Goal: Task Accomplishment & Management: Use online tool/utility

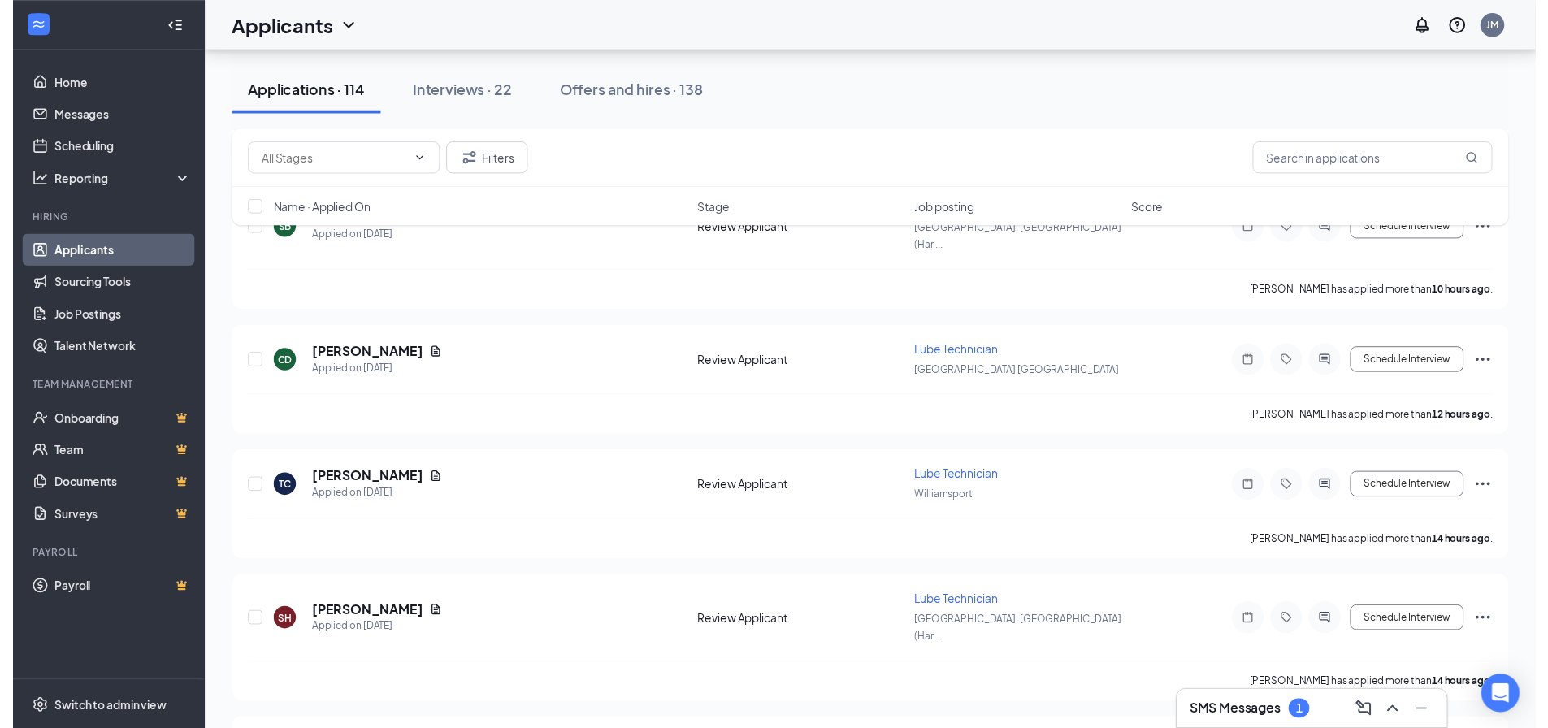
scroll to position [488, 0]
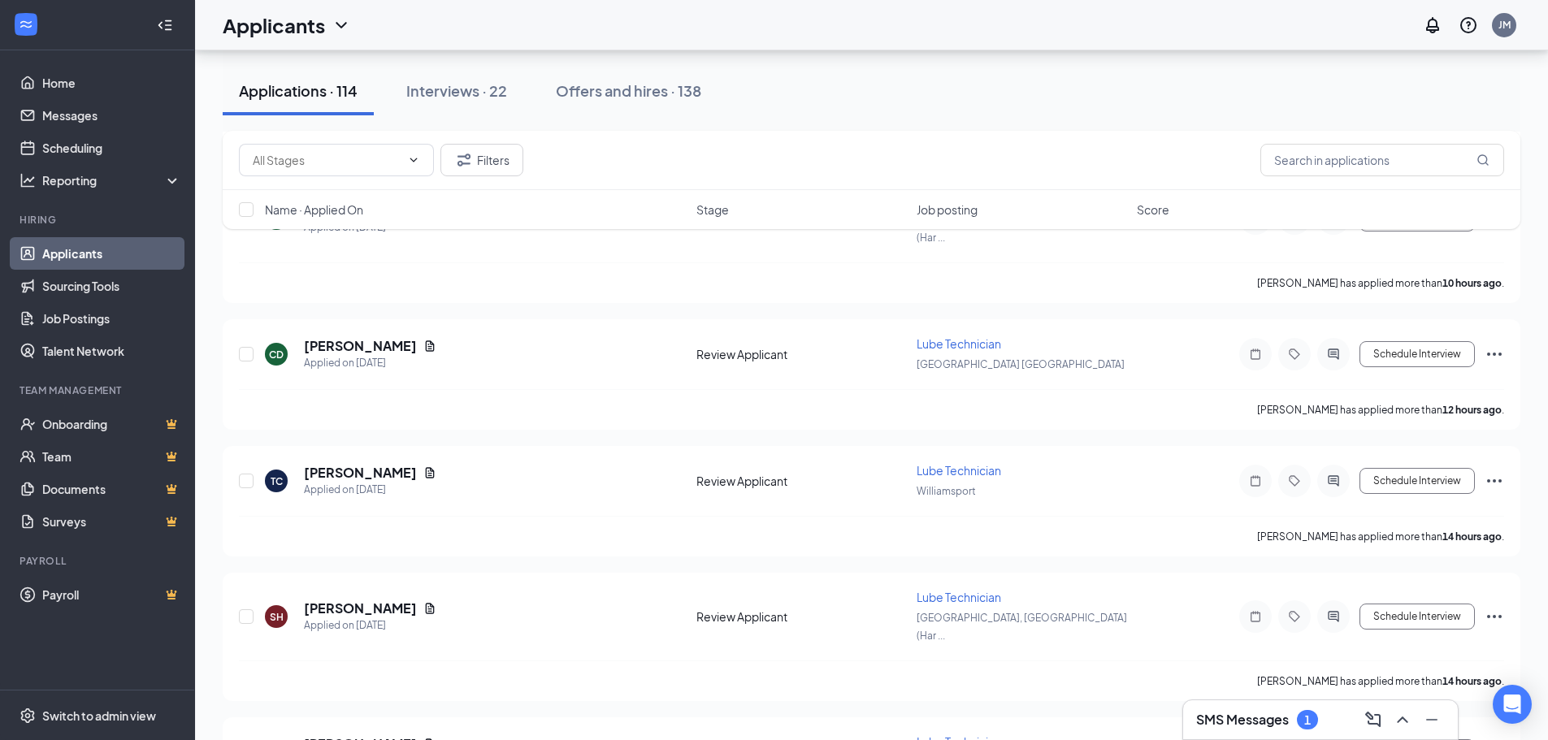
click at [1282, 724] on h3 "SMS Messages" at bounding box center [1242, 720] width 93 height 18
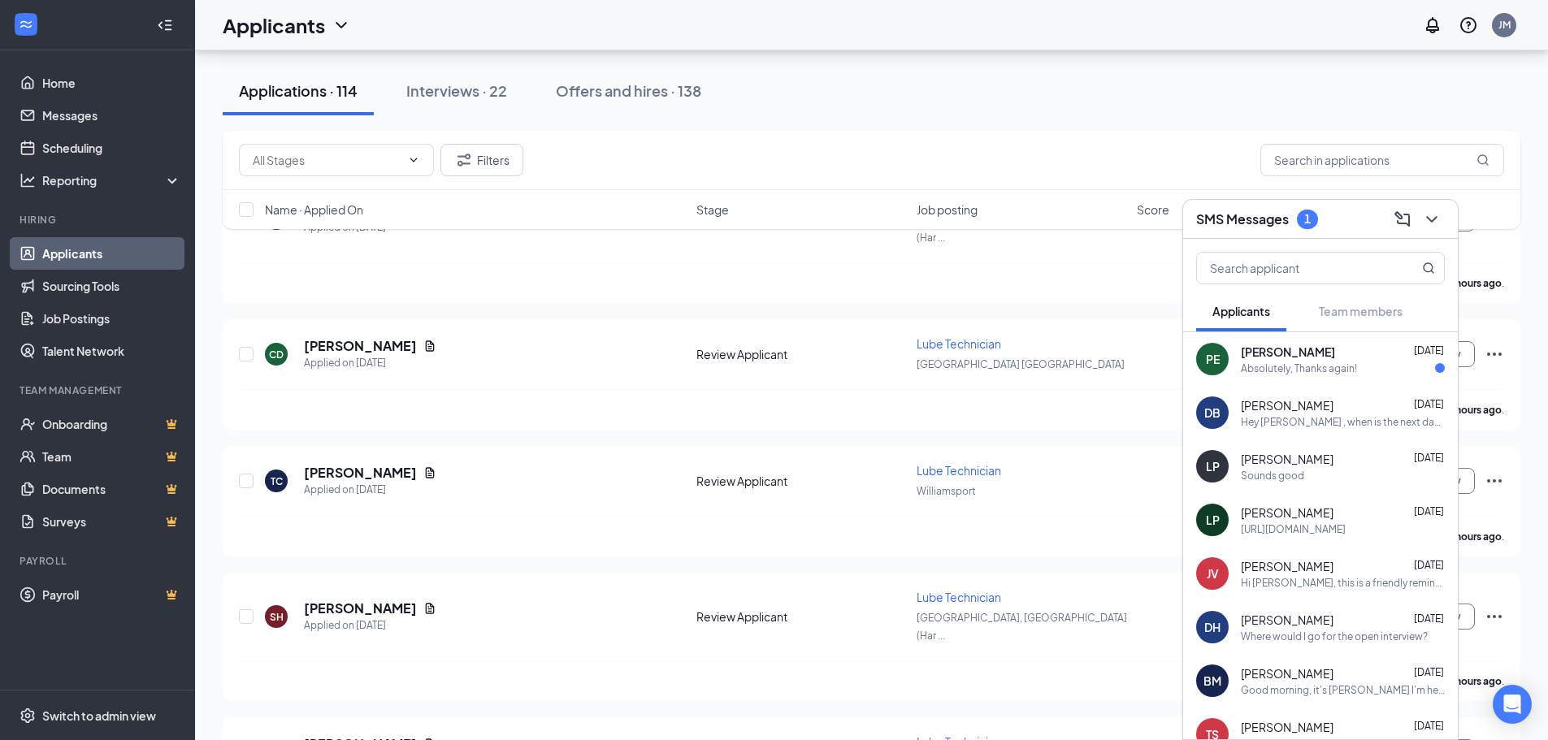
click at [1304, 373] on div "Absolutely, Thanks again!" at bounding box center [1299, 369] width 116 height 14
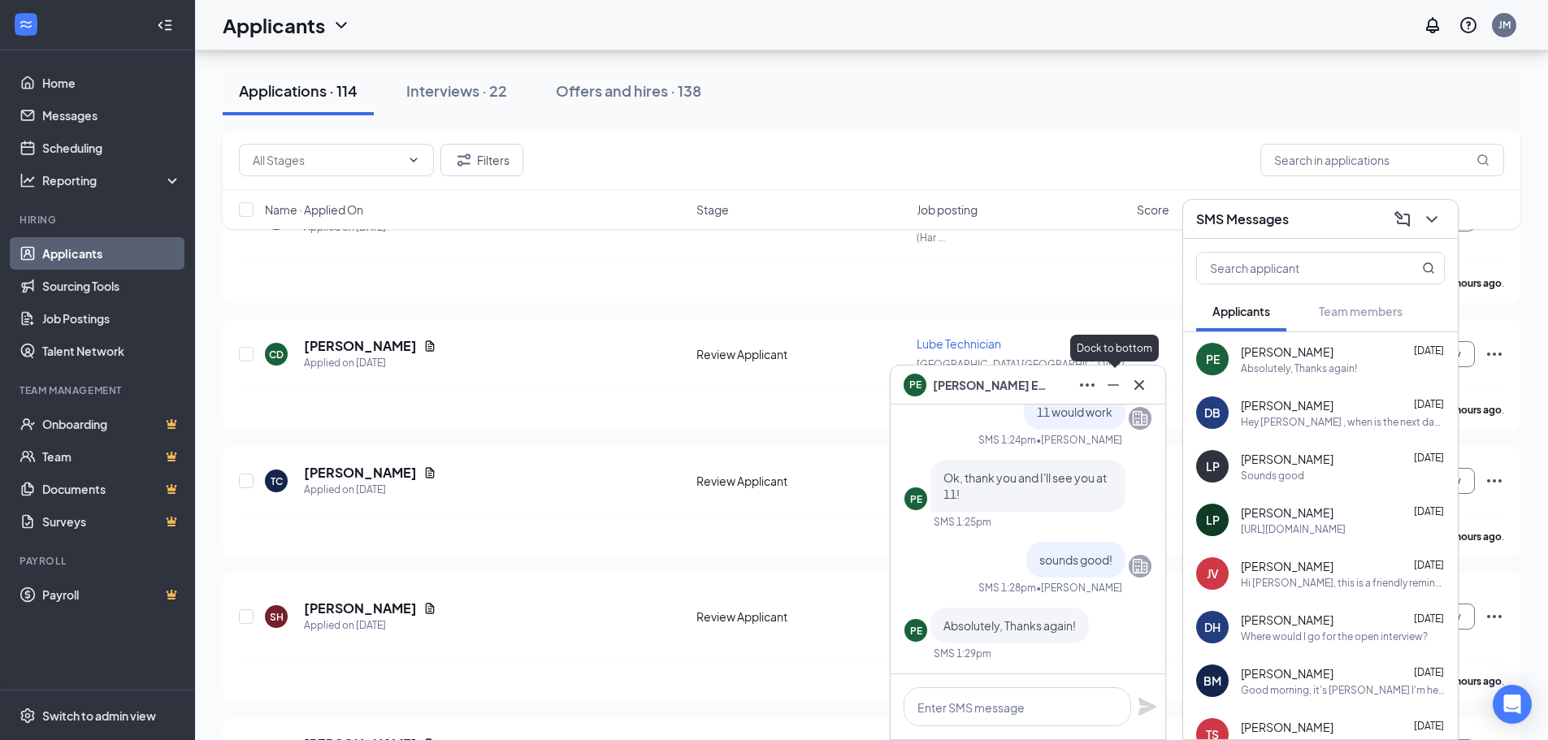
click at [1121, 385] on icon "Minimize" at bounding box center [1114, 385] width 20 height 20
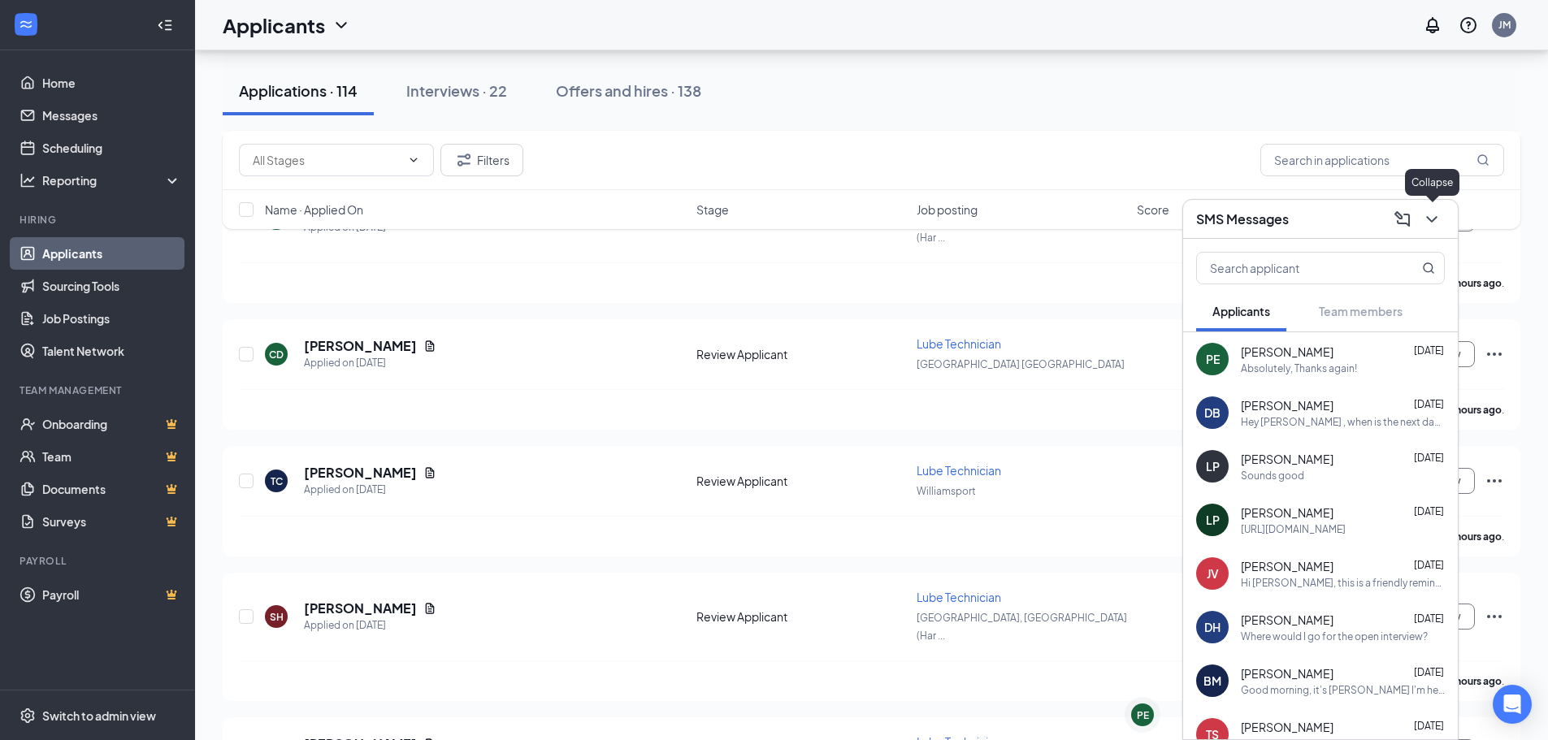
click at [1437, 221] on icon "ChevronDown" at bounding box center [1432, 220] width 20 height 20
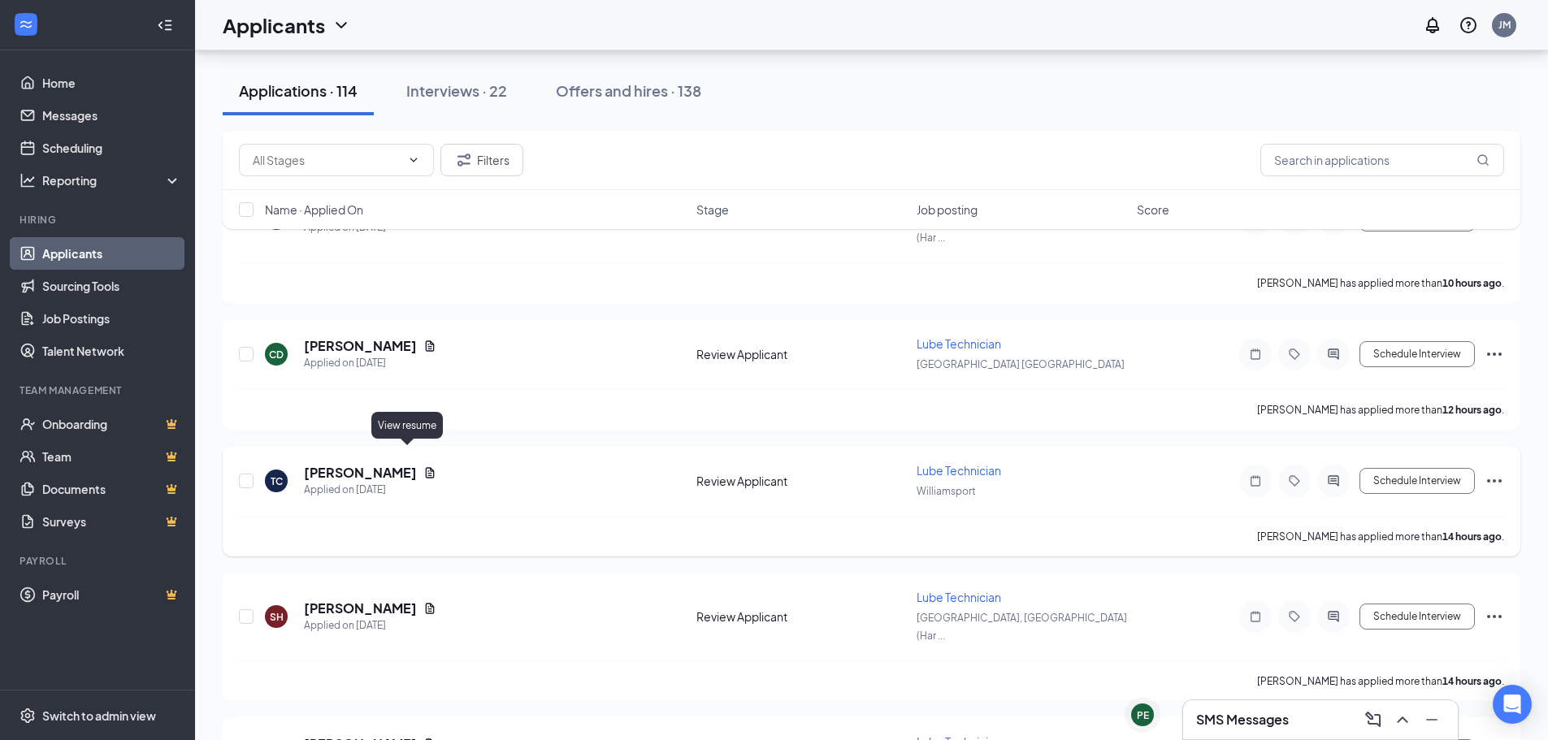
click at [423, 466] on icon "Document" at bounding box center [429, 472] width 13 height 13
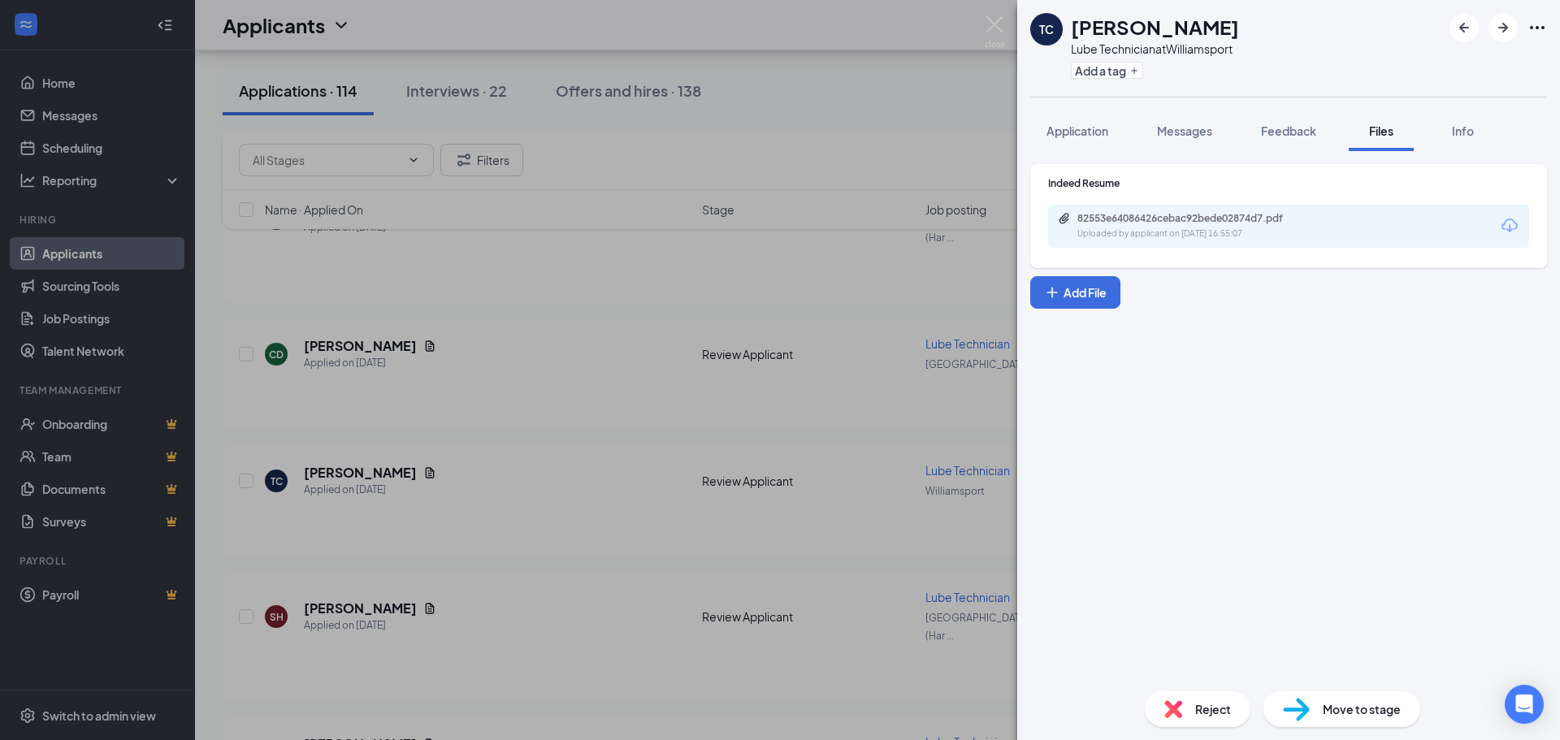
click at [1271, 241] on div "82553e64086426cebac92bede02874d7.pdf Uploaded by applicant on [DATE] 16:55:07" at bounding box center [1288, 226] width 481 height 43
click at [1285, 226] on div "82553e64086426cebac92bede02874d7.pdf Uploaded by applicant on [DATE] 16:55:07" at bounding box center [1189, 226] width 263 height 28
click at [627, 510] on div "TC [PERSON_NAME] Lube Technician at [GEOGRAPHIC_DATA] Add a tag Application Mes…" at bounding box center [780, 370] width 1560 height 740
